Goal: Register for event/course

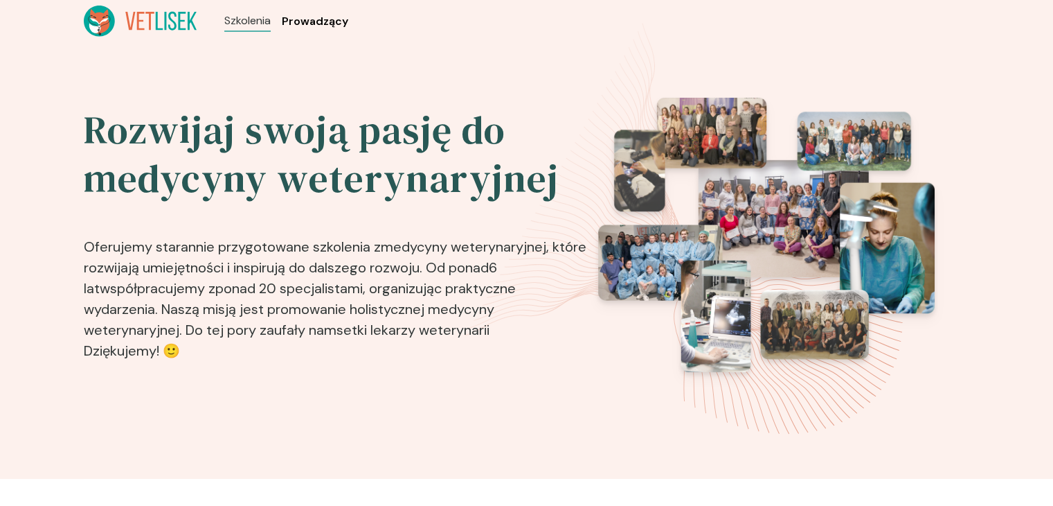
click at [296, 19] on span "Prowadzący" at bounding box center [315, 21] width 66 height 17
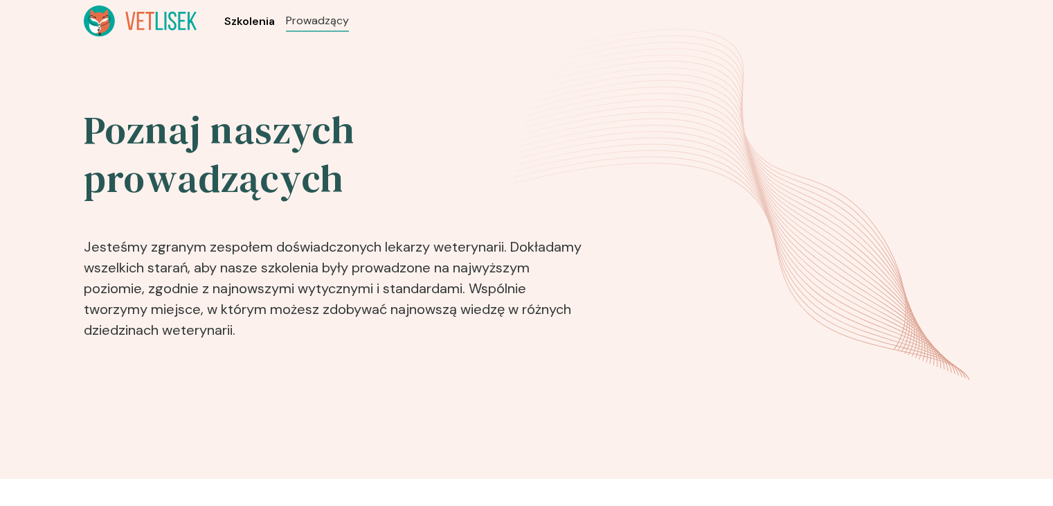
click at [248, 17] on span "Szkolenia" at bounding box center [249, 21] width 51 height 17
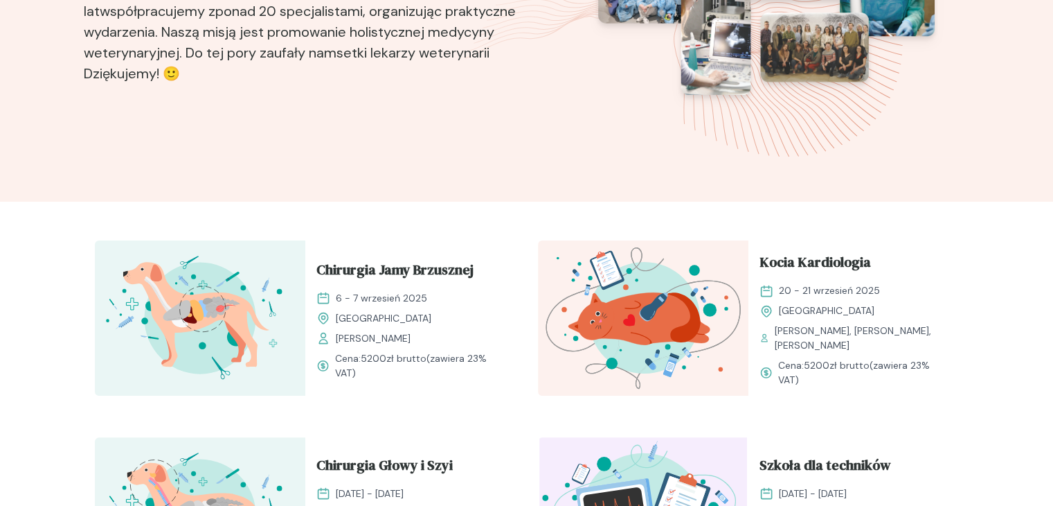
scroll to position [346, 0]
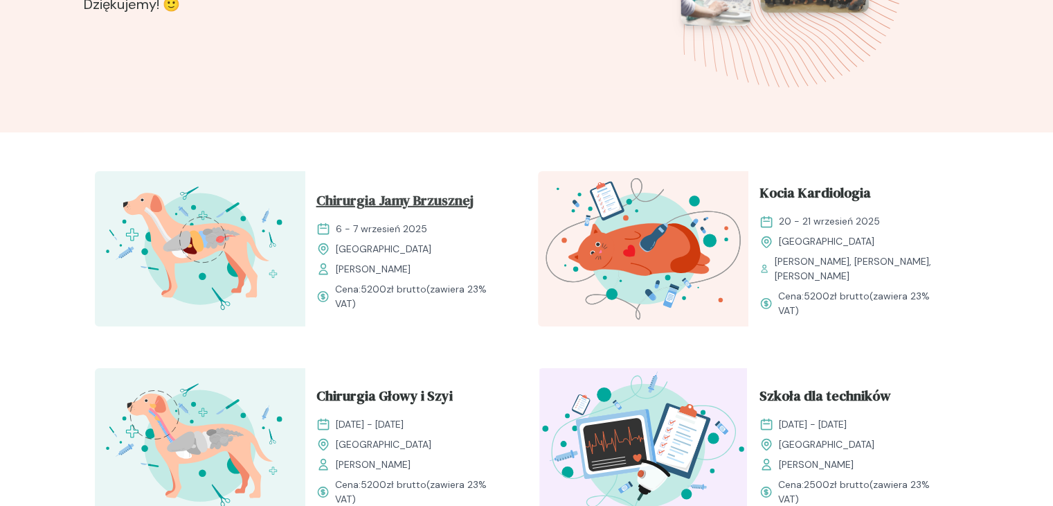
click at [386, 203] on span "Chirurgia Jamy Brzusznej" at bounding box center [394, 203] width 157 height 26
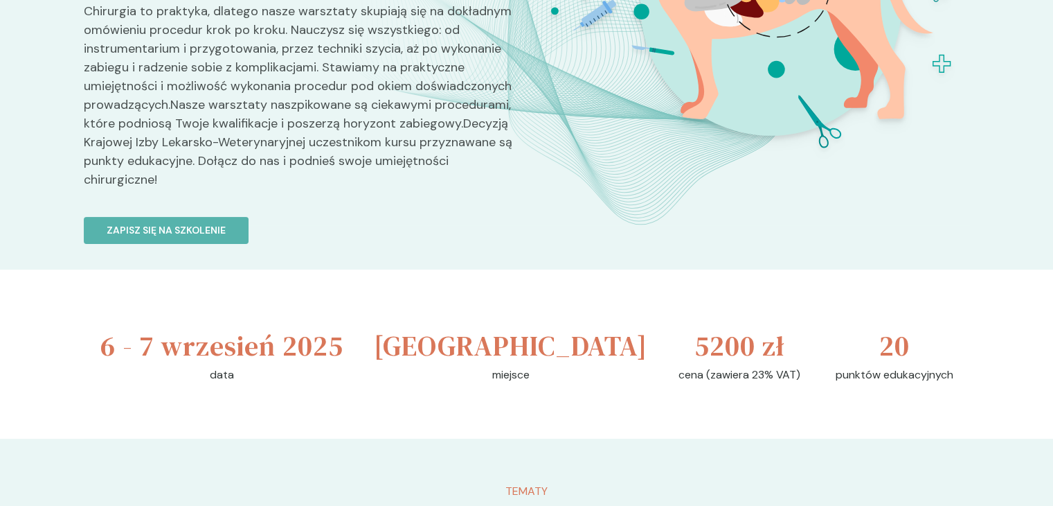
scroll to position [346, 0]
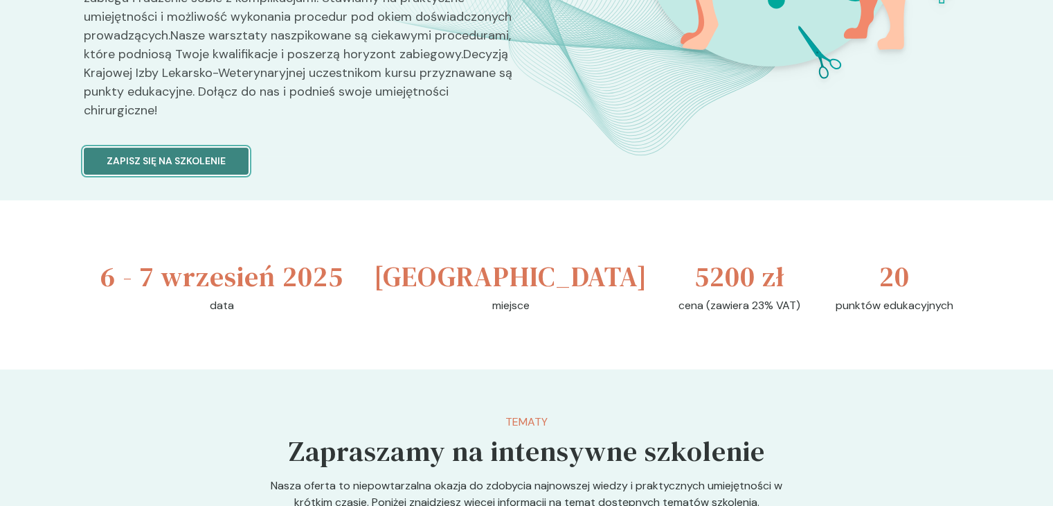
click at [222, 170] on button "Zapisz się na szkolenie" at bounding box center [166, 160] width 165 height 27
